Goal: Task Accomplishment & Management: Manage account settings

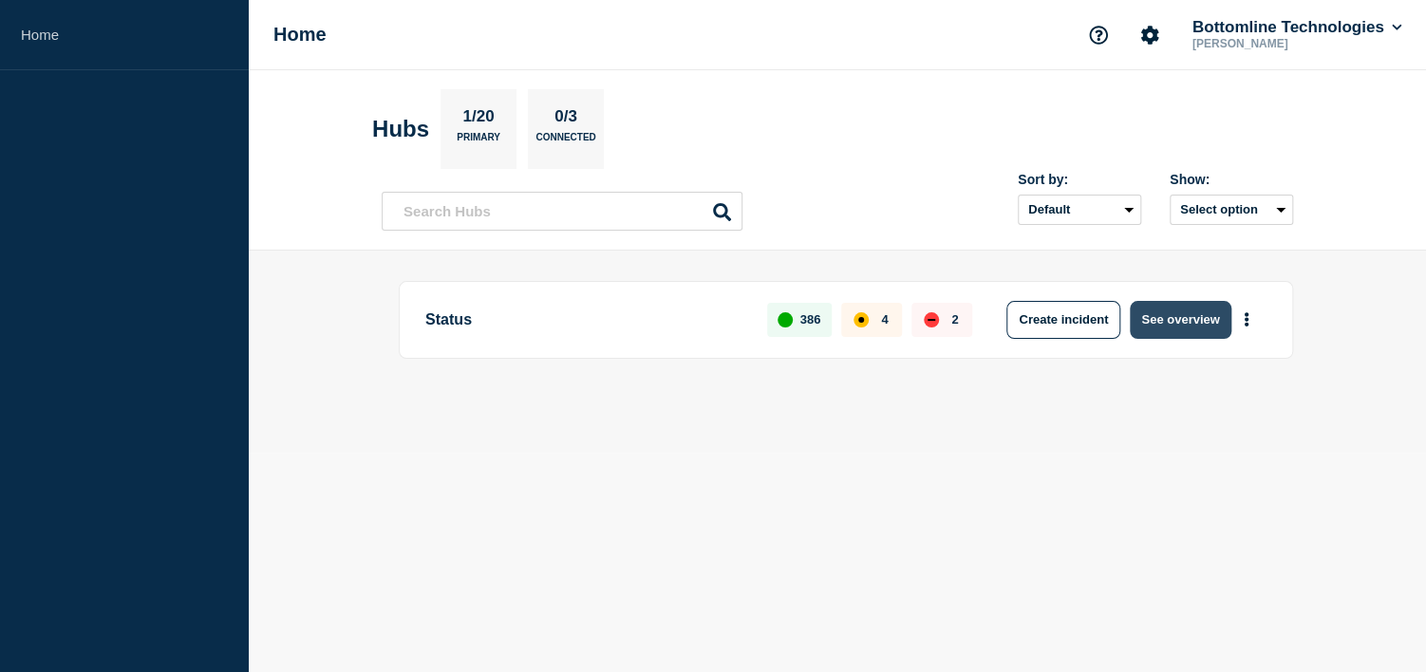
click at [1211, 313] on button "See overview" at bounding box center [1179, 320] width 101 height 38
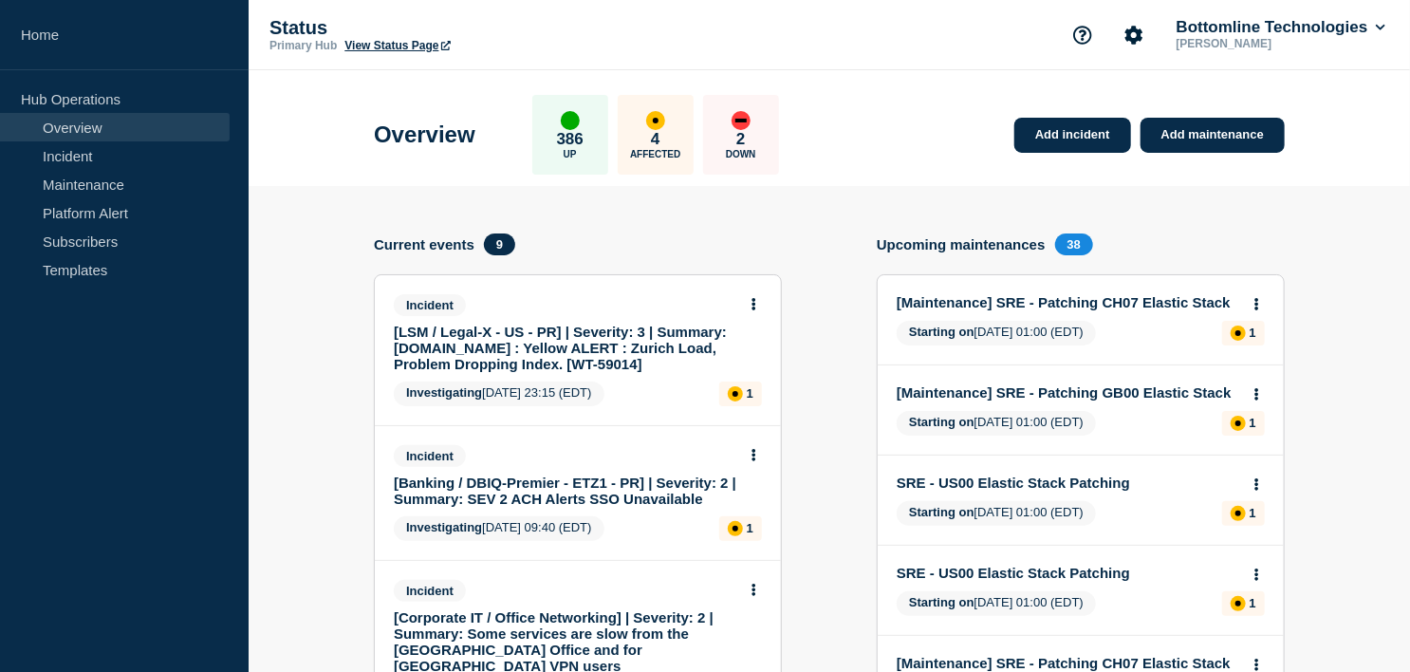
scroll to position [1200, 0]
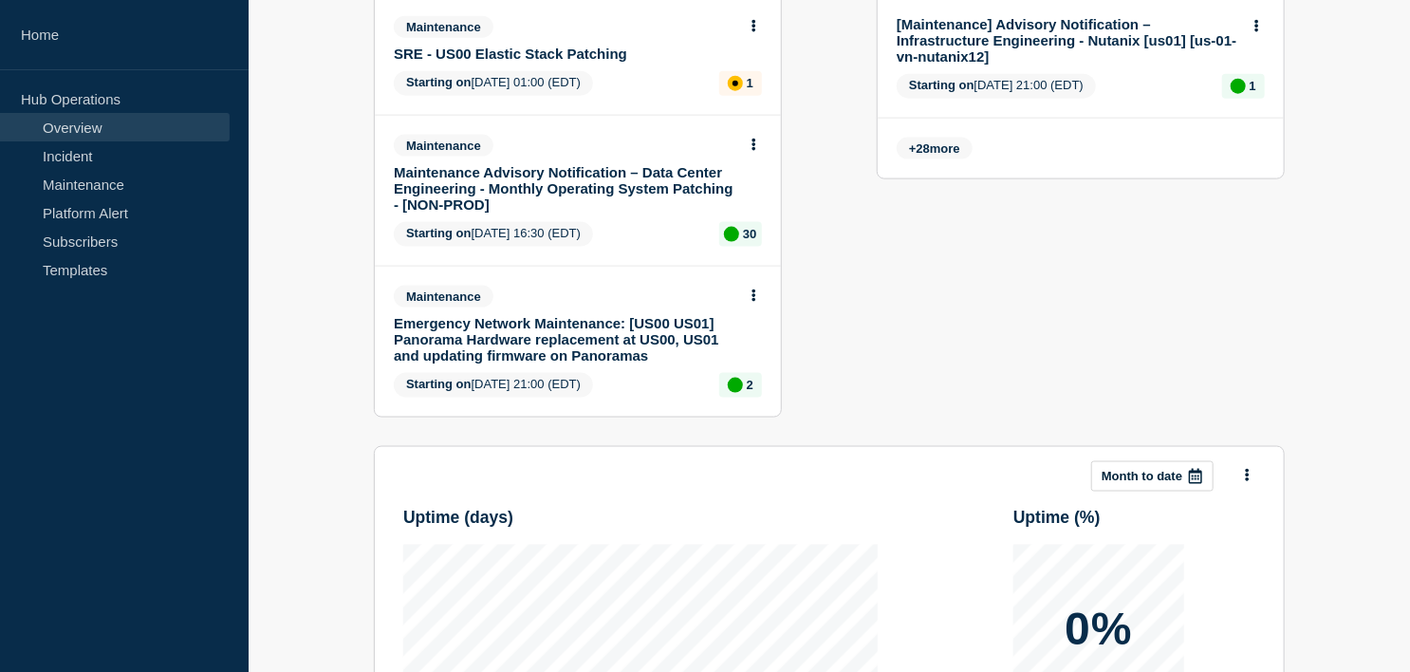
click at [562, 324] on link "Emergency Network Maintenance: [US00 US01] Panorama Hardware replacement at US0…" at bounding box center [565, 339] width 343 height 48
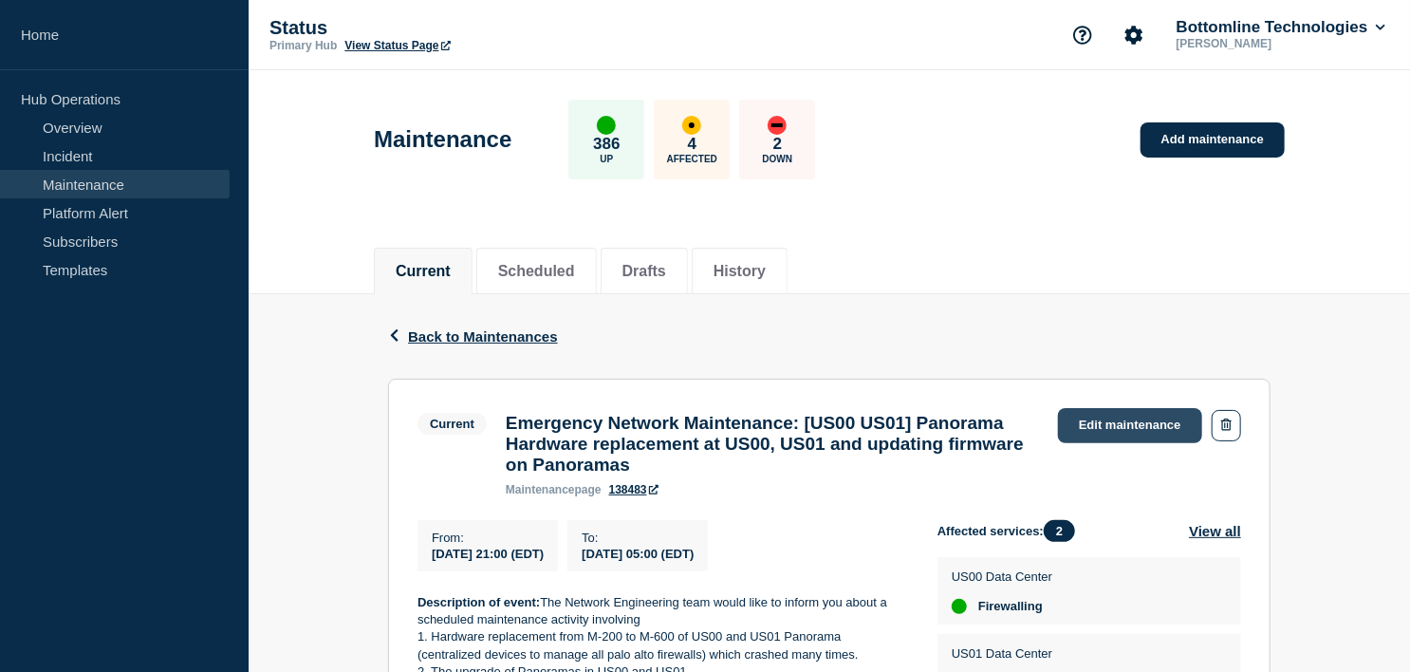
click at [1112, 417] on link "Edit maintenance" at bounding box center [1130, 425] width 144 height 35
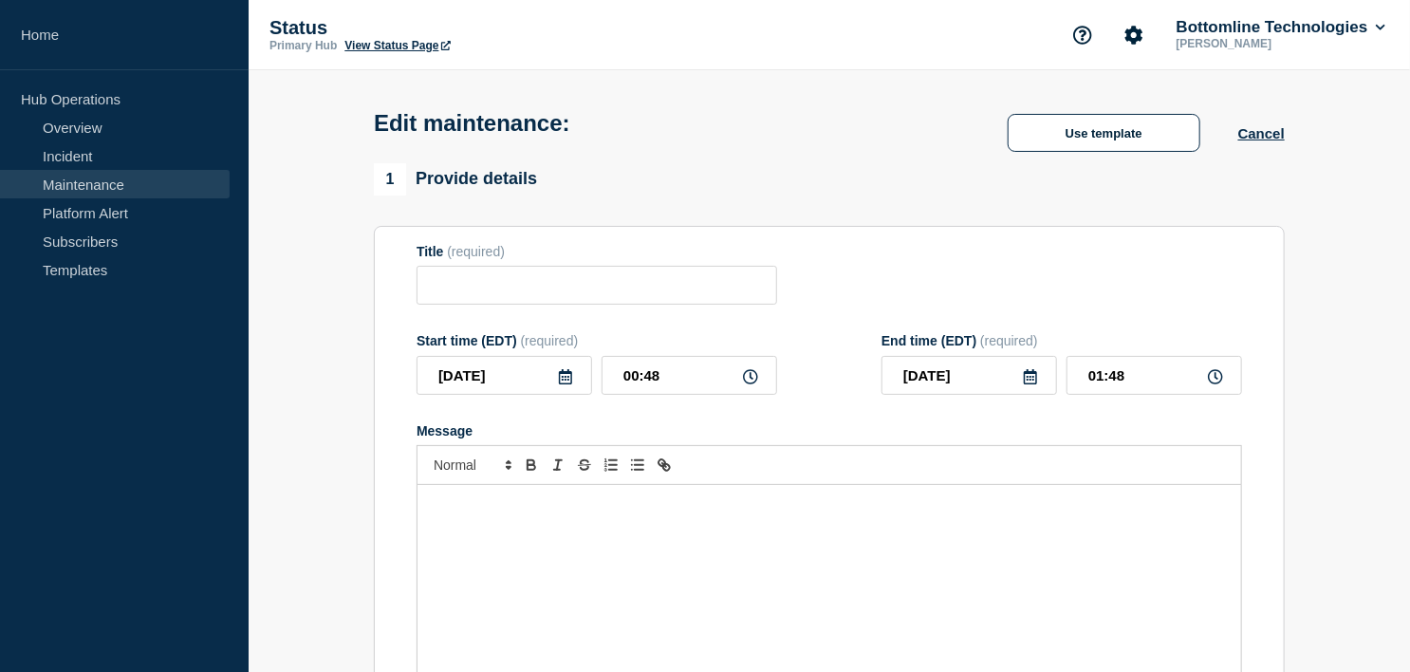
type input "Emergency Network Maintenance: [US00 US01] Panorama Hardware replacement at US0…"
type input "2025-09-10"
type input "21:00"
type input "05:00"
checkbox input "true"
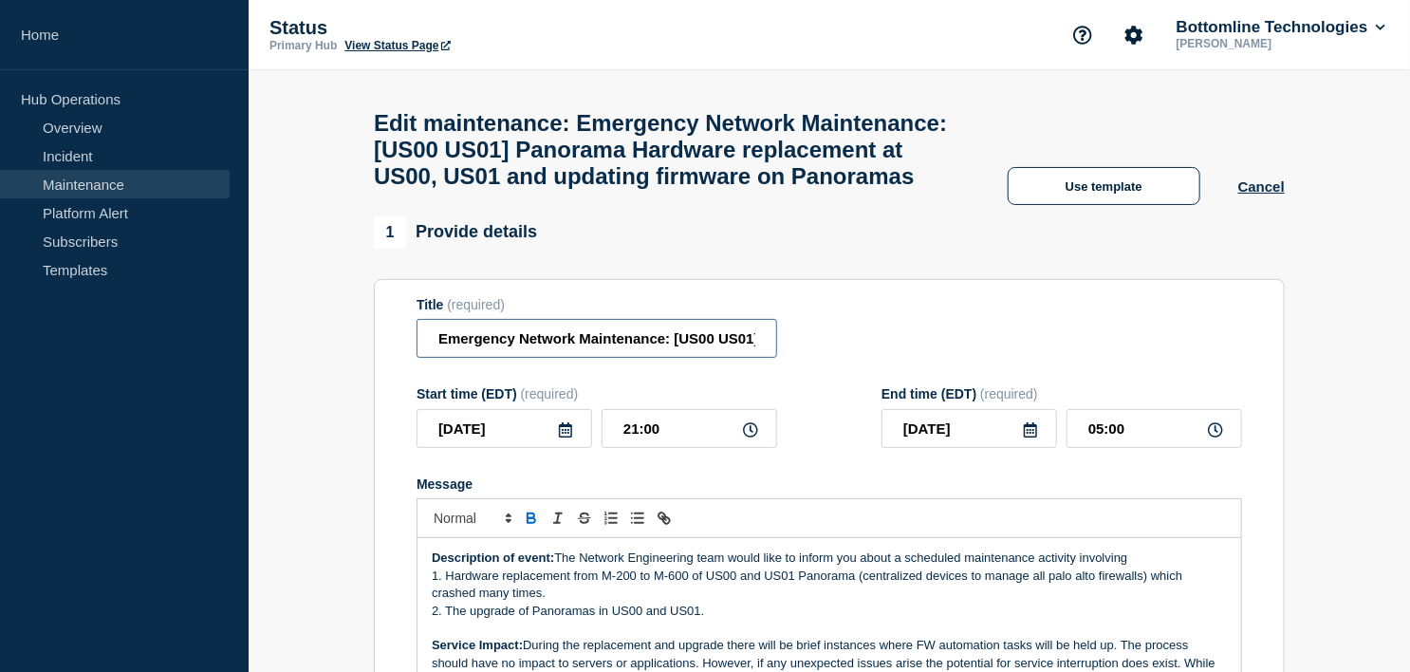
click at [437, 358] on input "Emergency Network Maintenance: [US00 US01] Panorama Hardware replacement at US0…" at bounding box center [597, 338] width 361 height 39
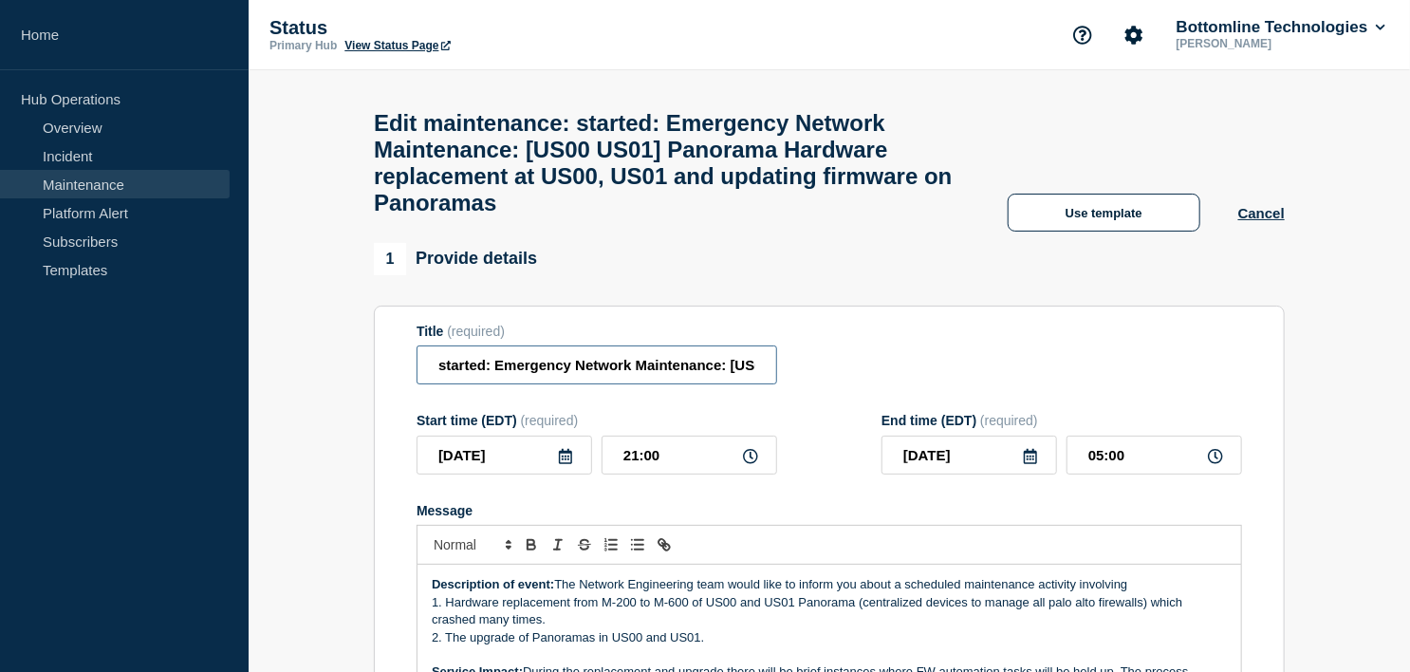
click at [437, 382] on input "started: Emergency Network Maintenance: [US00 US01] Panorama Hardware replaceme…" at bounding box center [597, 364] width 361 height 39
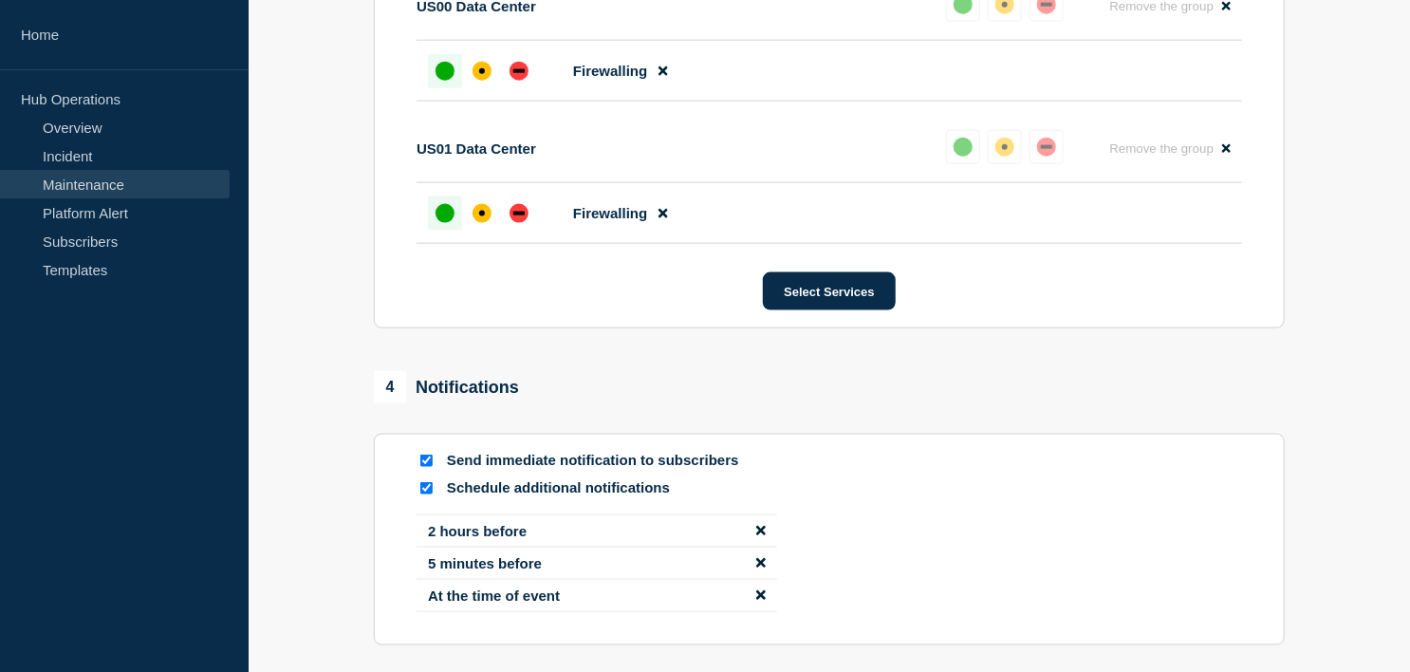
scroll to position [1243, 0]
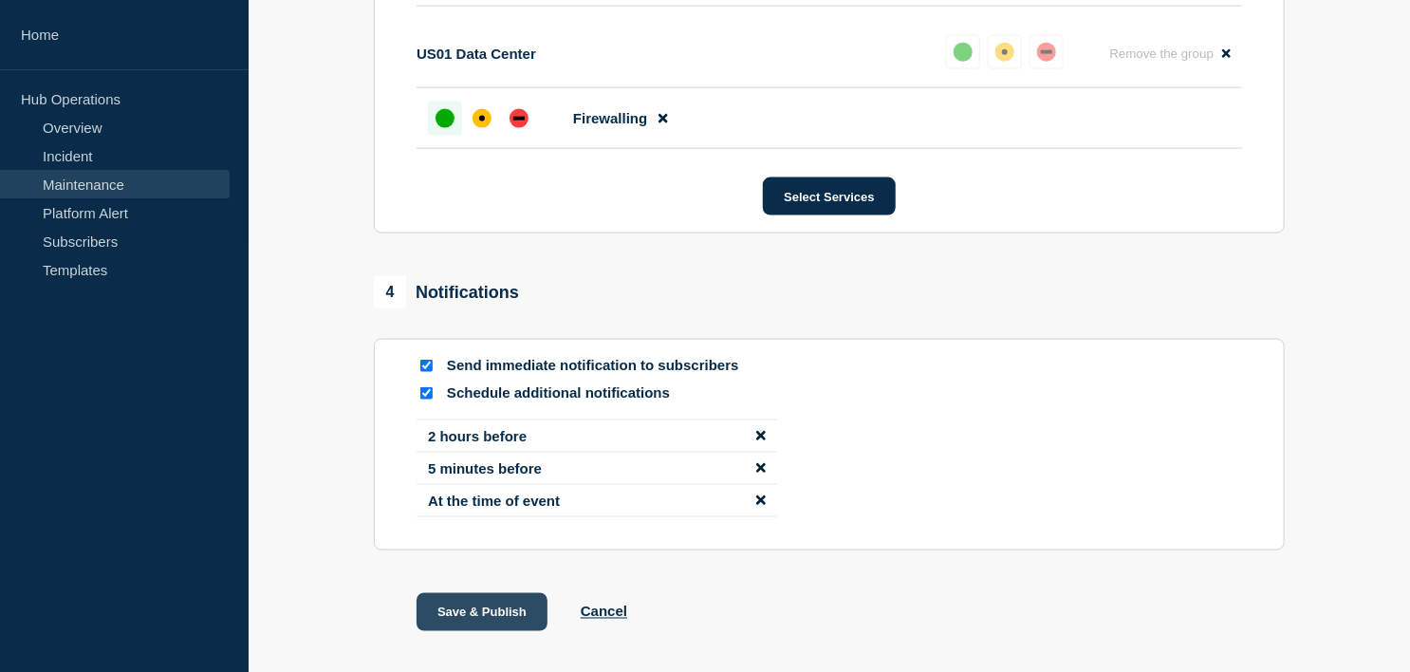
type input "started: Emergency Network Maintenance: [US00 US01] Panorama Hardware replaceme…"
click at [512, 631] on button "Save & Publish" at bounding box center [482, 612] width 131 height 38
